Goal: Find specific page/section: Find specific page/section

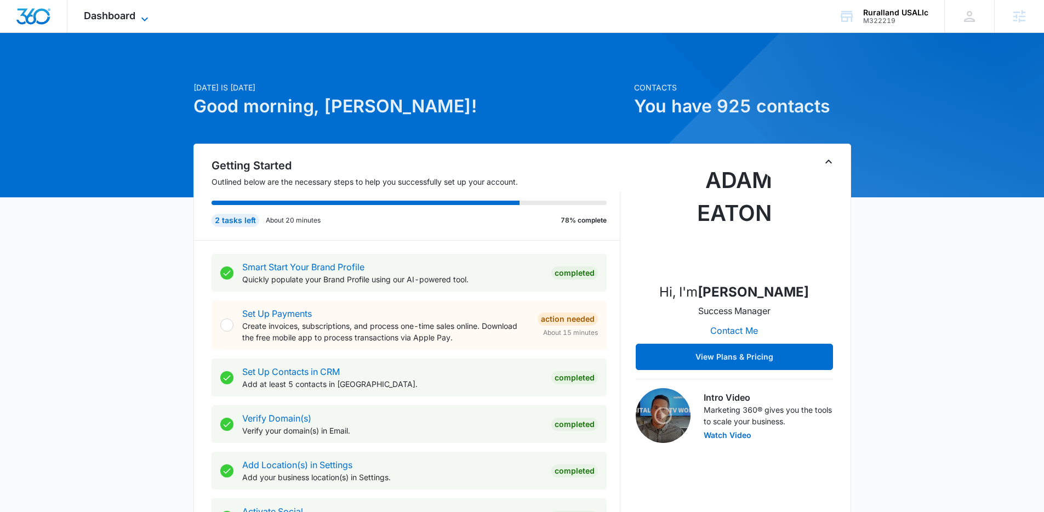
click at [122, 15] on span "Dashboard" at bounding box center [110, 16] width 52 height 12
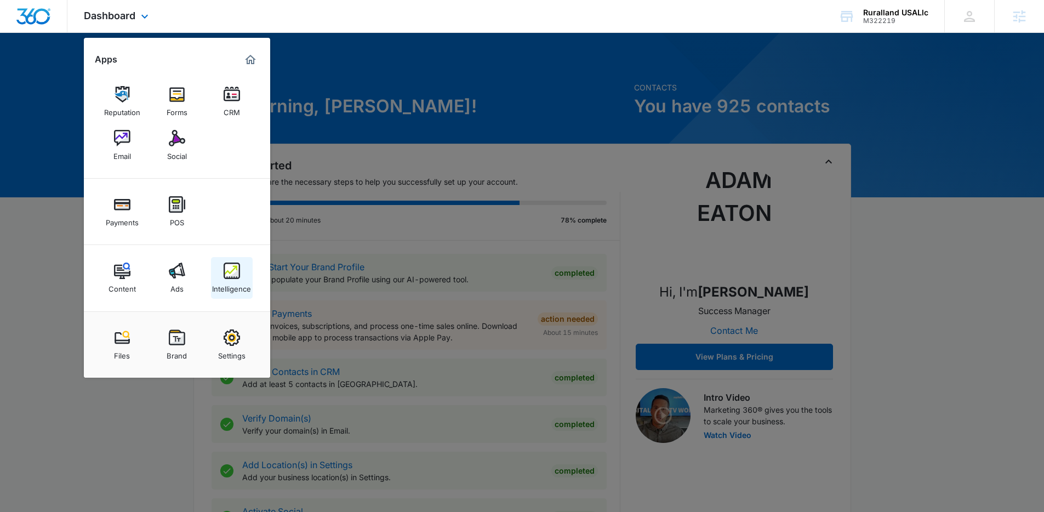
click at [227, 272] on img at bounding box center [232, 271] width 16 height 16
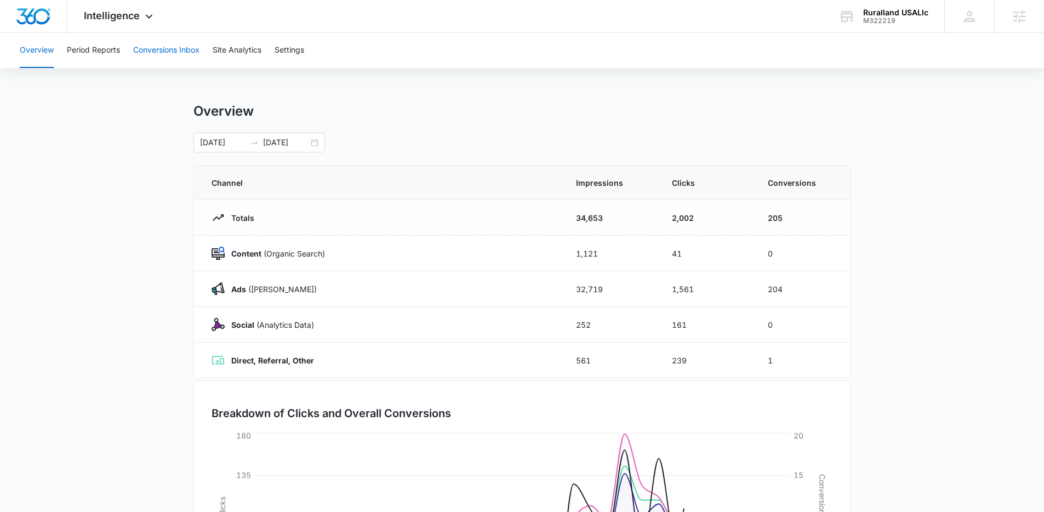
click at [152, 50] on button "Conversions Inbox" at bounding box center [166, 50] width 66 height 35
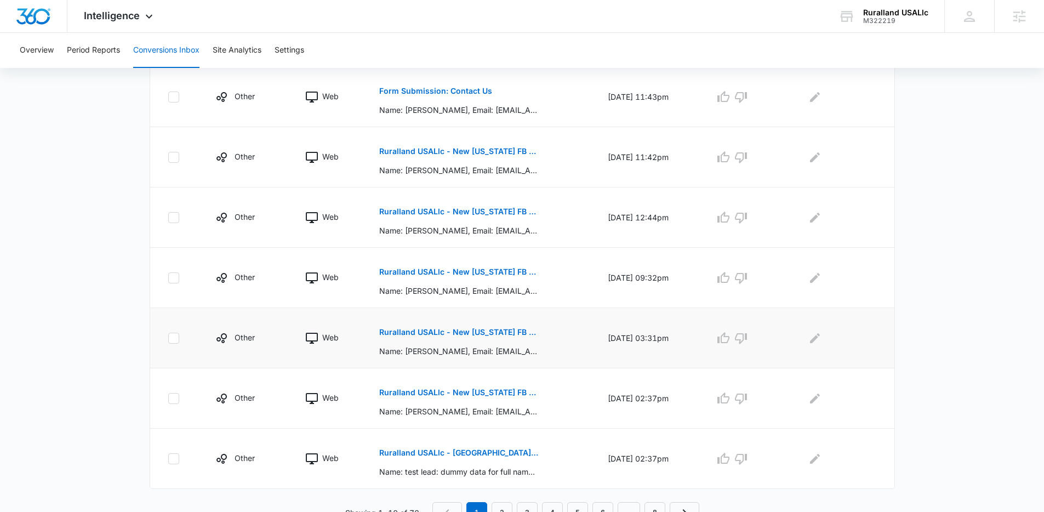
scroll to position [459, 0]
